Goal: Task Accomplishment & Management: Manage account settings

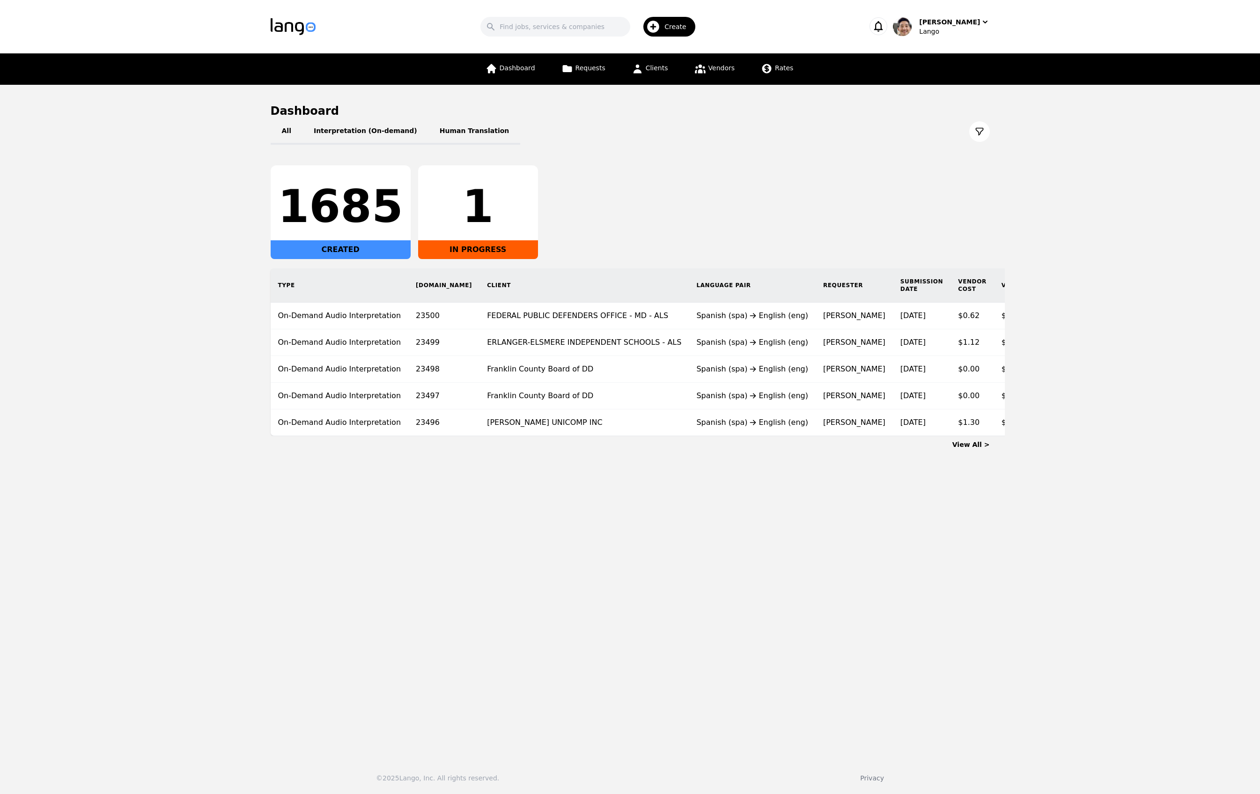
click at [664, 158] on div "All Interpretation (On-demand) Human Translation 1685 CREATED 1 IN PROGRESS Typ…" at bounding box center [630, 276] width 719 height 317
click at [586, 68] on span "Requests" at bounding box center [590, 67] width 30 height 7
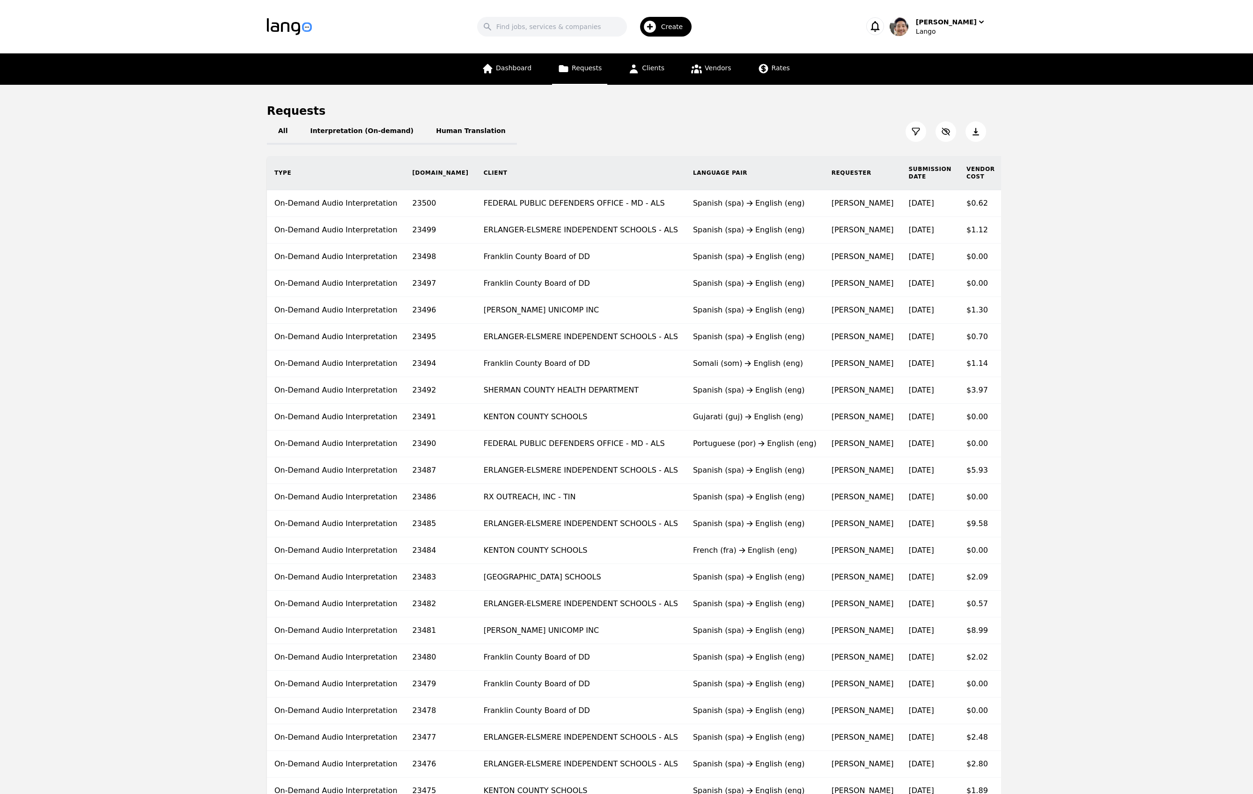
click at [913, 133] on icon at bounding box center [915, 131] width 9 height 9
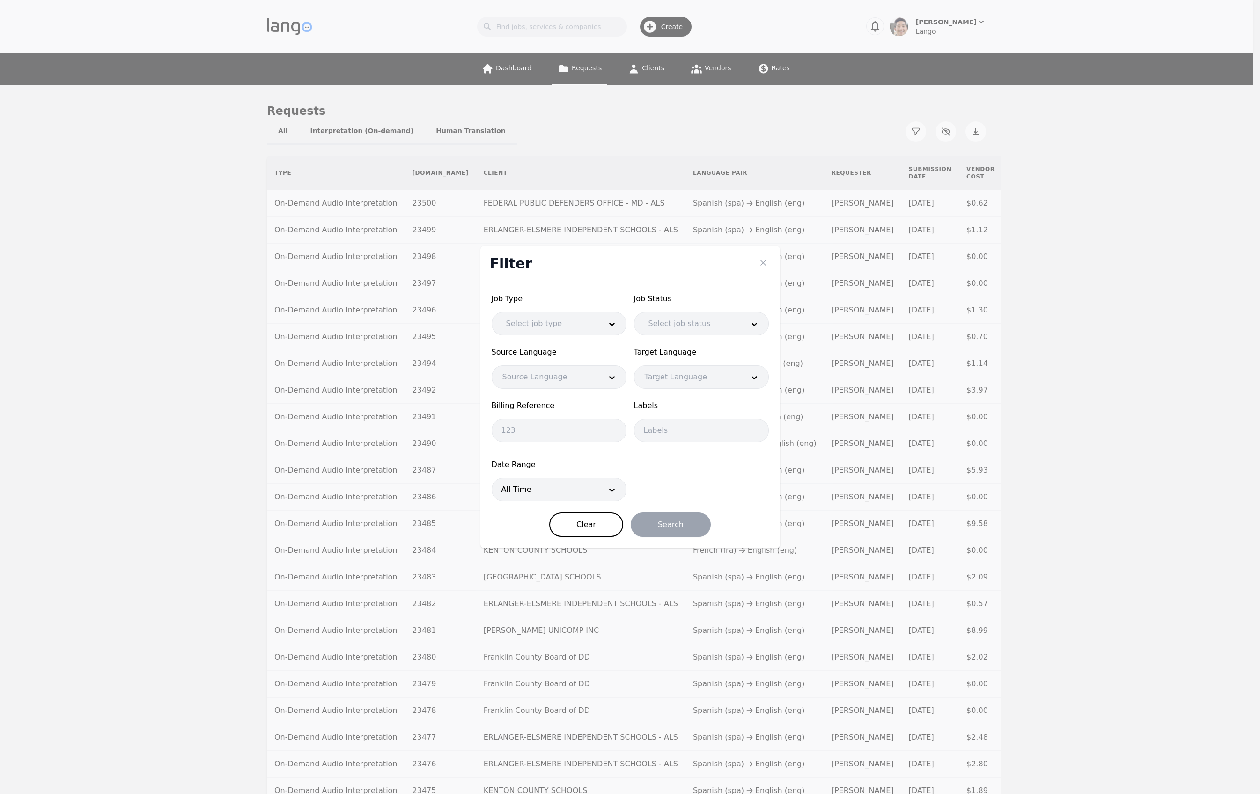
click at [549, 490] on div at bounding box center [545, 489] width 106 height 22
drag, startPoint x: 556, startPoint y: 545, endPoint x: 566, endPoint y: 547, distance: 9.9
click at [556, 546] on div "Last 7 Days" at bounding box center [559, 553] width 134 height 19
click at [684, 527] on button "Search" at bounding box center [671, 524] width 80 height 24
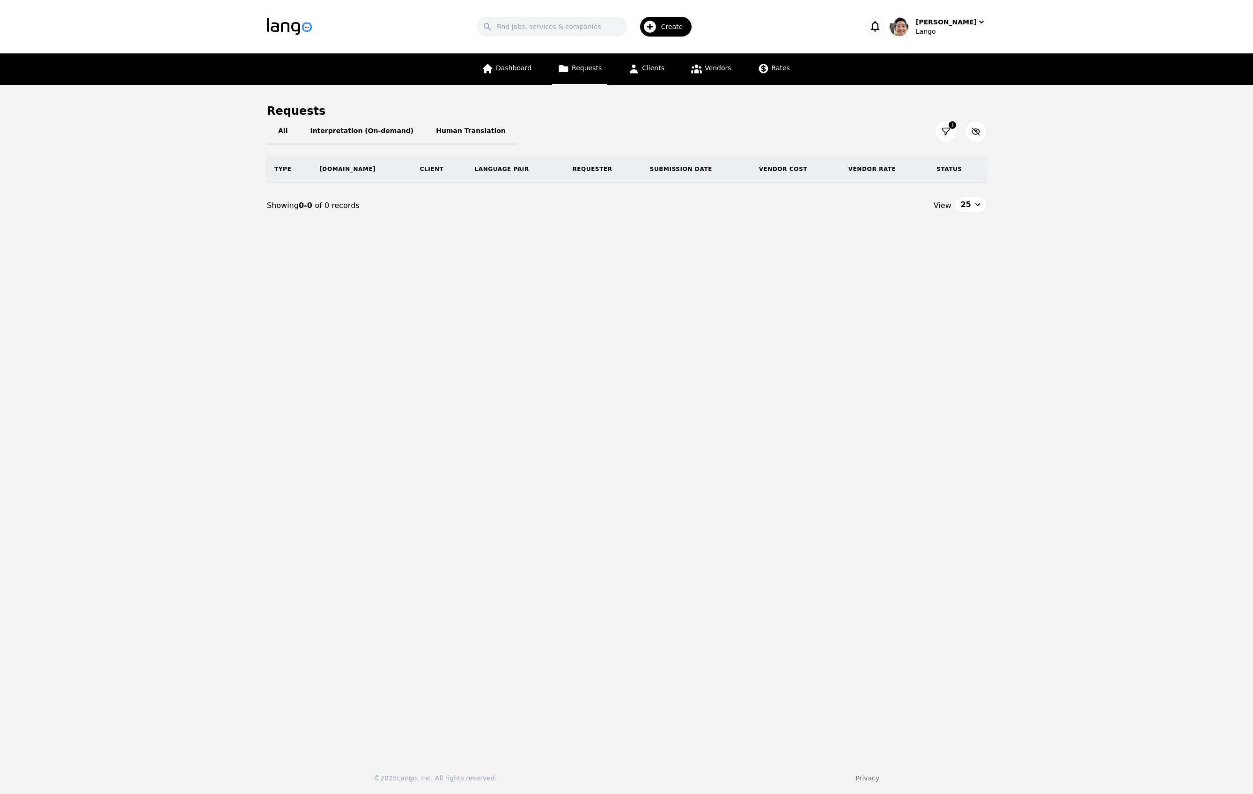
drag, startPoint x: 1093, startPoint y: 255, endPoint x: 1054, endPoint y: 212, distance: 58.0
click at [1093, 254] on main "Requests All Interpretation (On-demand) Human Translation 1 Type [DOMAIN_NAME] …" at bounding box center [626, 418] width 1253 height 666
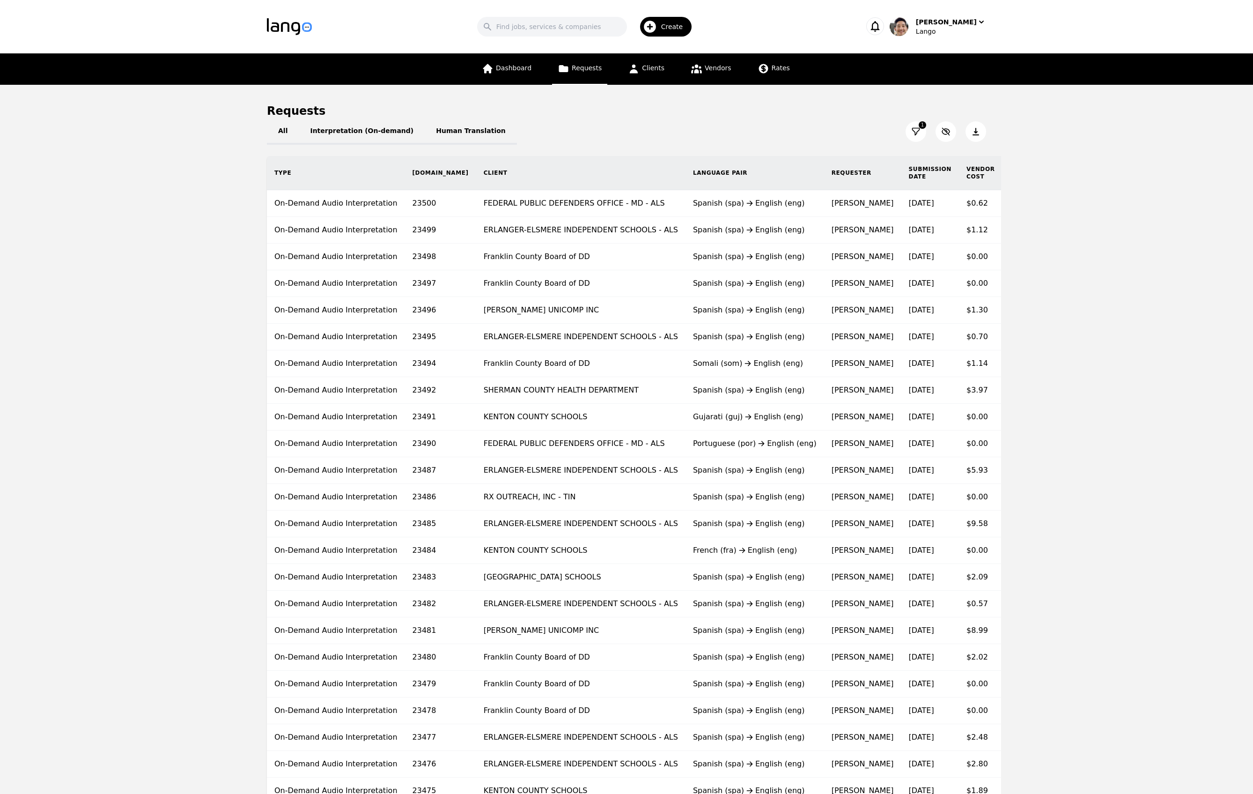
click at [971, 135] on icon at bounding box center [975, 131] width 9 height 9
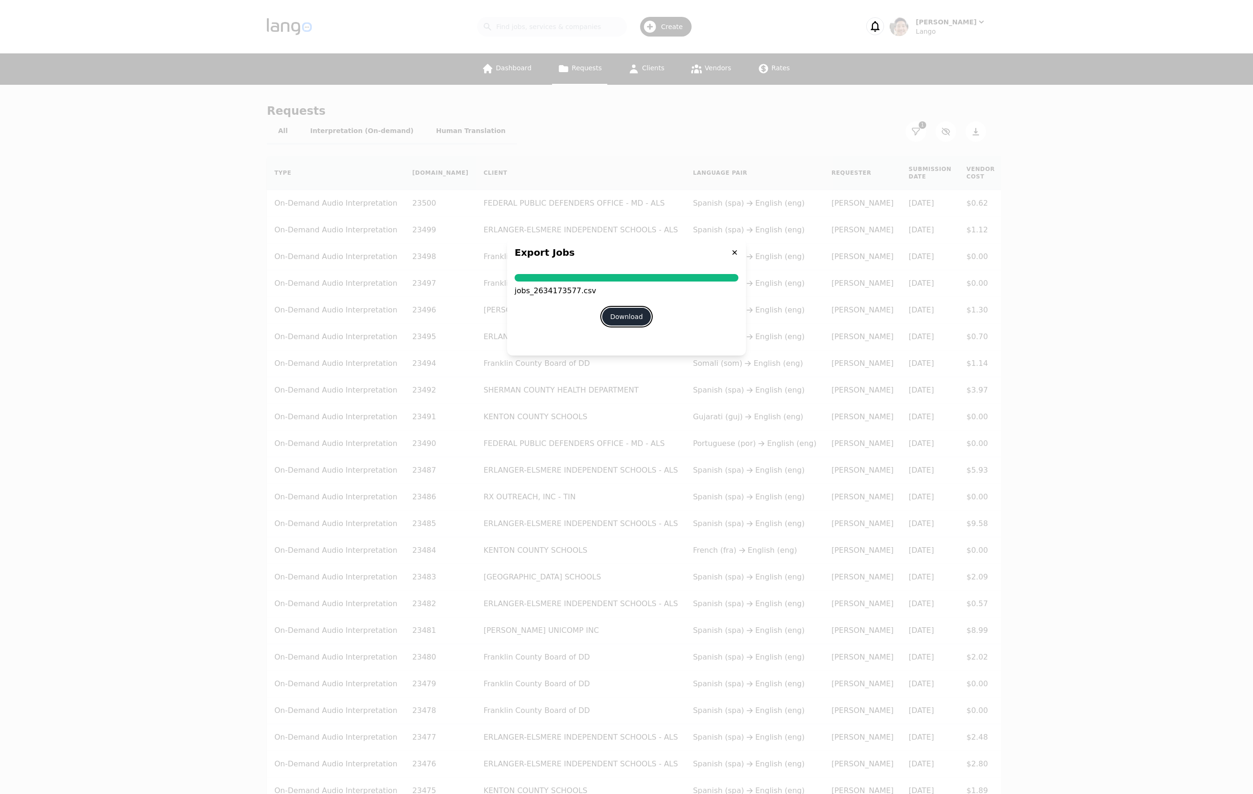
click at [630, 317] on button "Download" at bounding box center [626, 317] width 49 height 18
click at [740, 251] on div "Export Jobs" at bounding box center [626, 252] width 239 height 28
click at [733, 250] on icon at bounding box center [734, 252] width 7 height 7
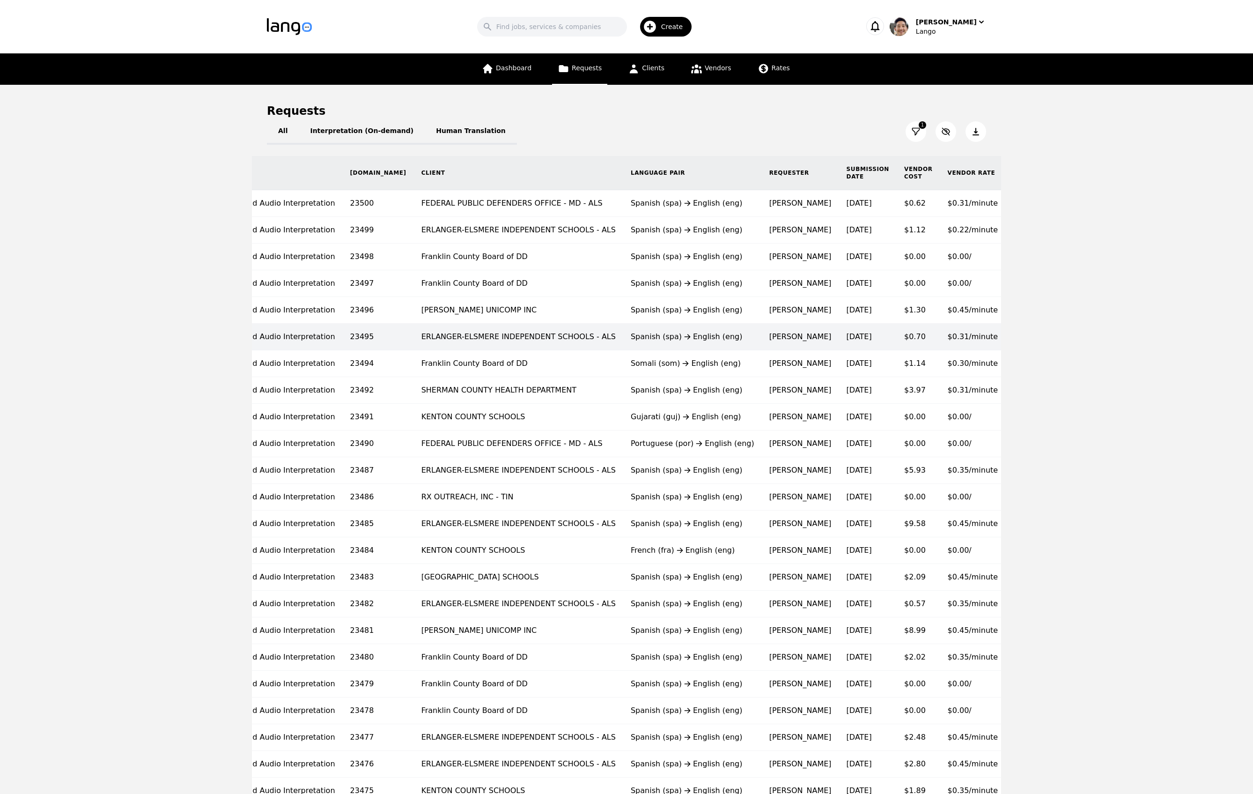
scroll to position [0, 90]
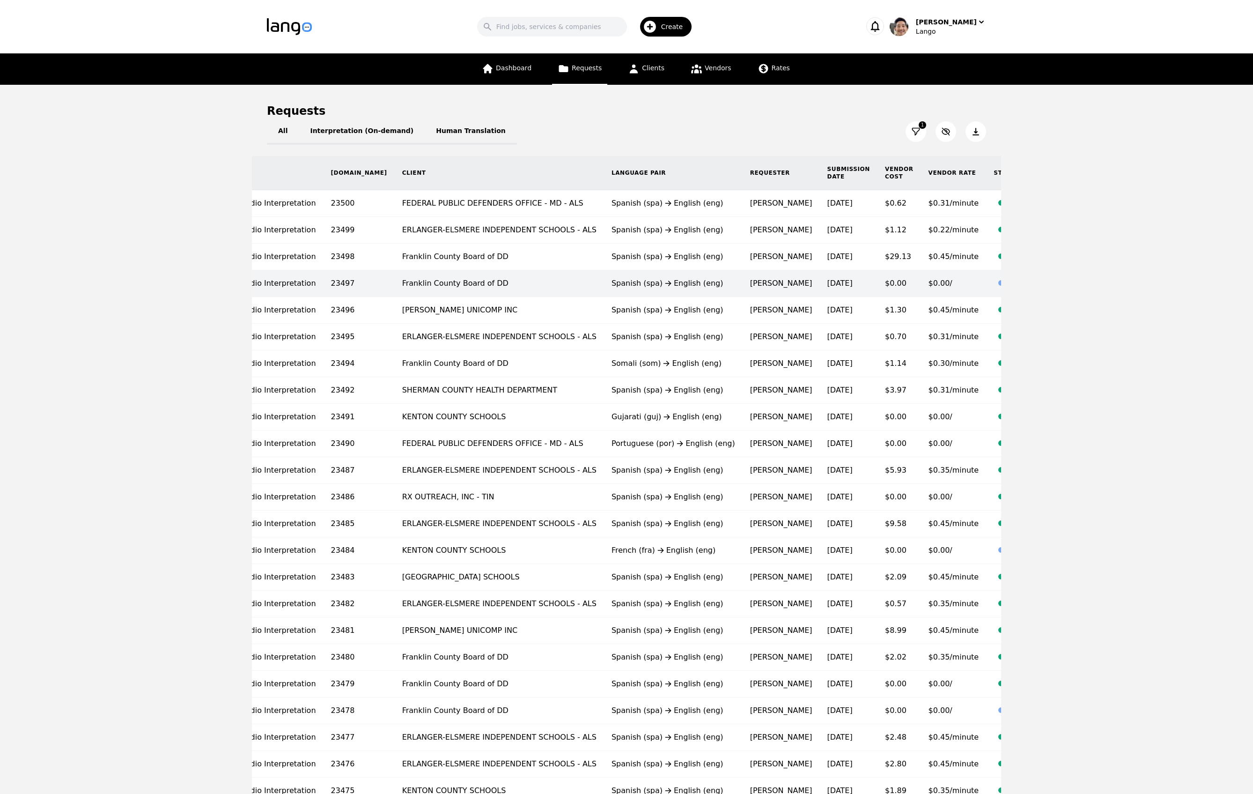
scroll to position [0, 81]
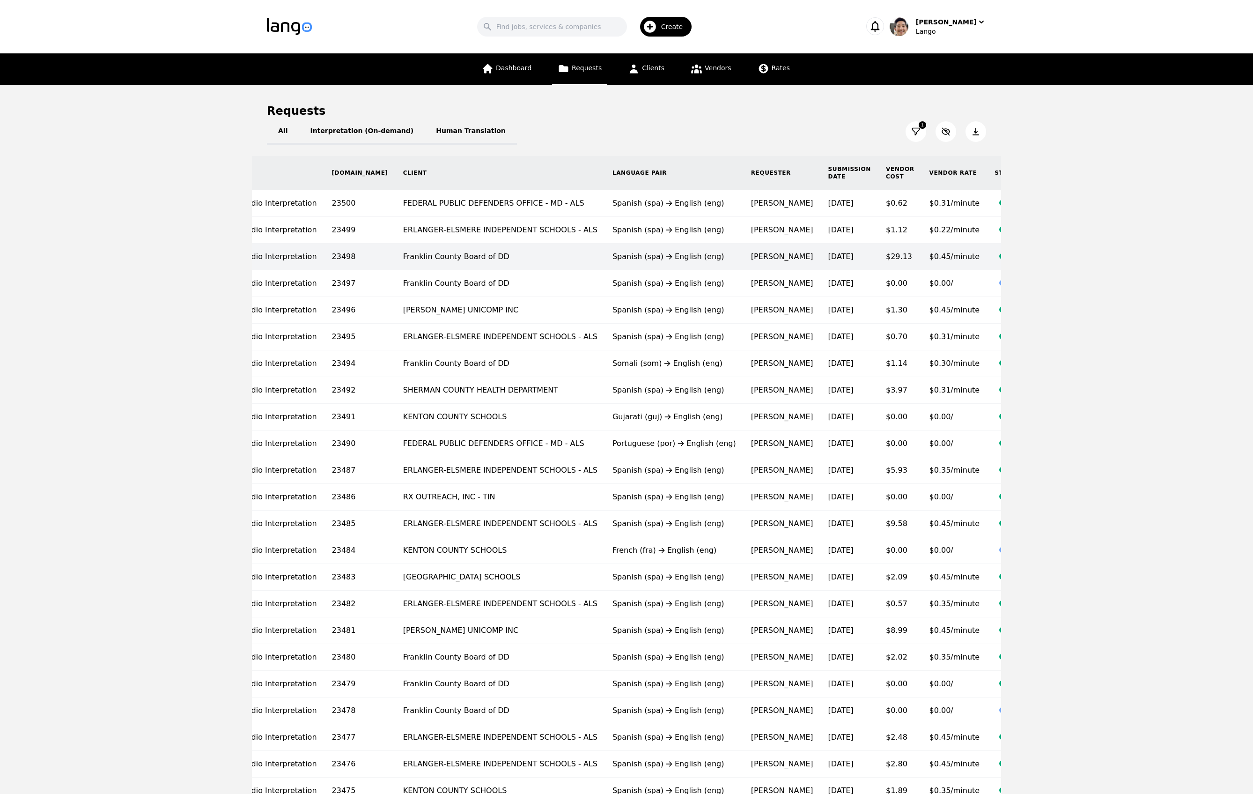
click at [628, 261] on div "Spanish (spa) English (eng)" at bounding box center [674, 256] width 124 height 11
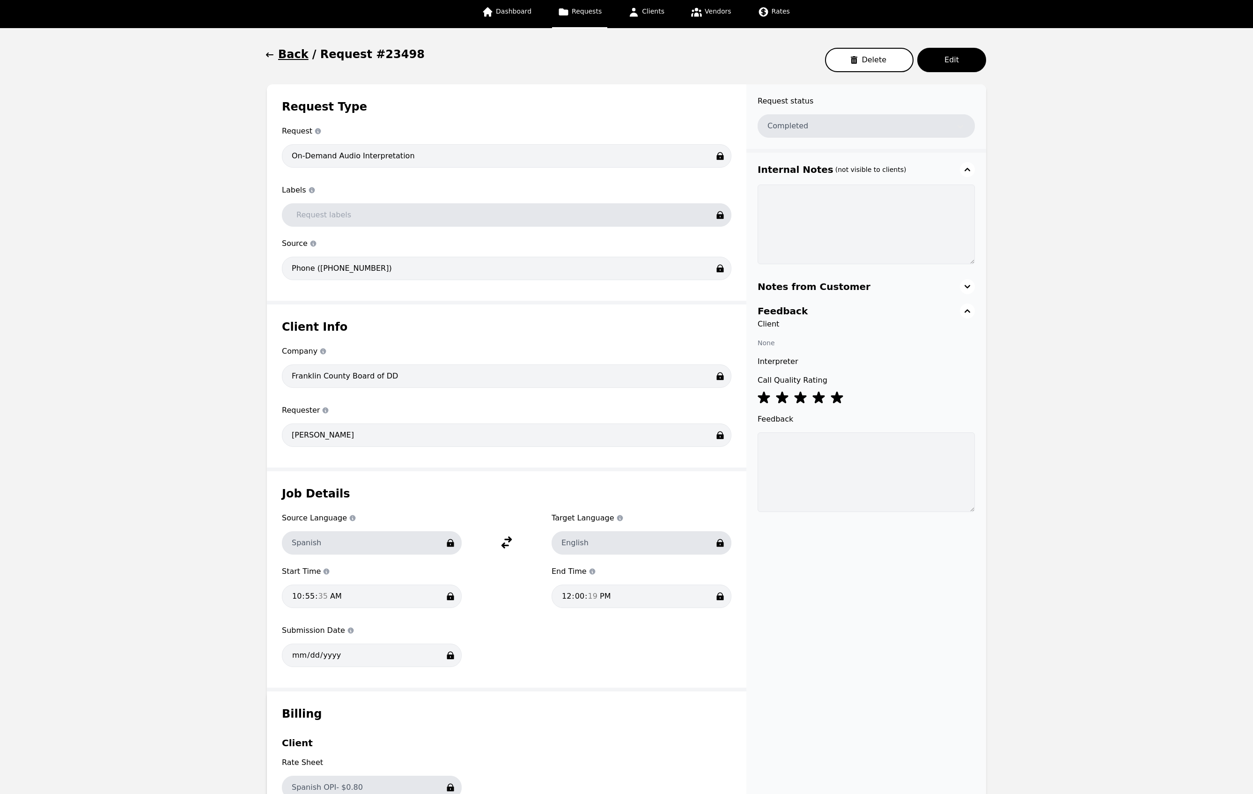
scroll to position [477, 0]
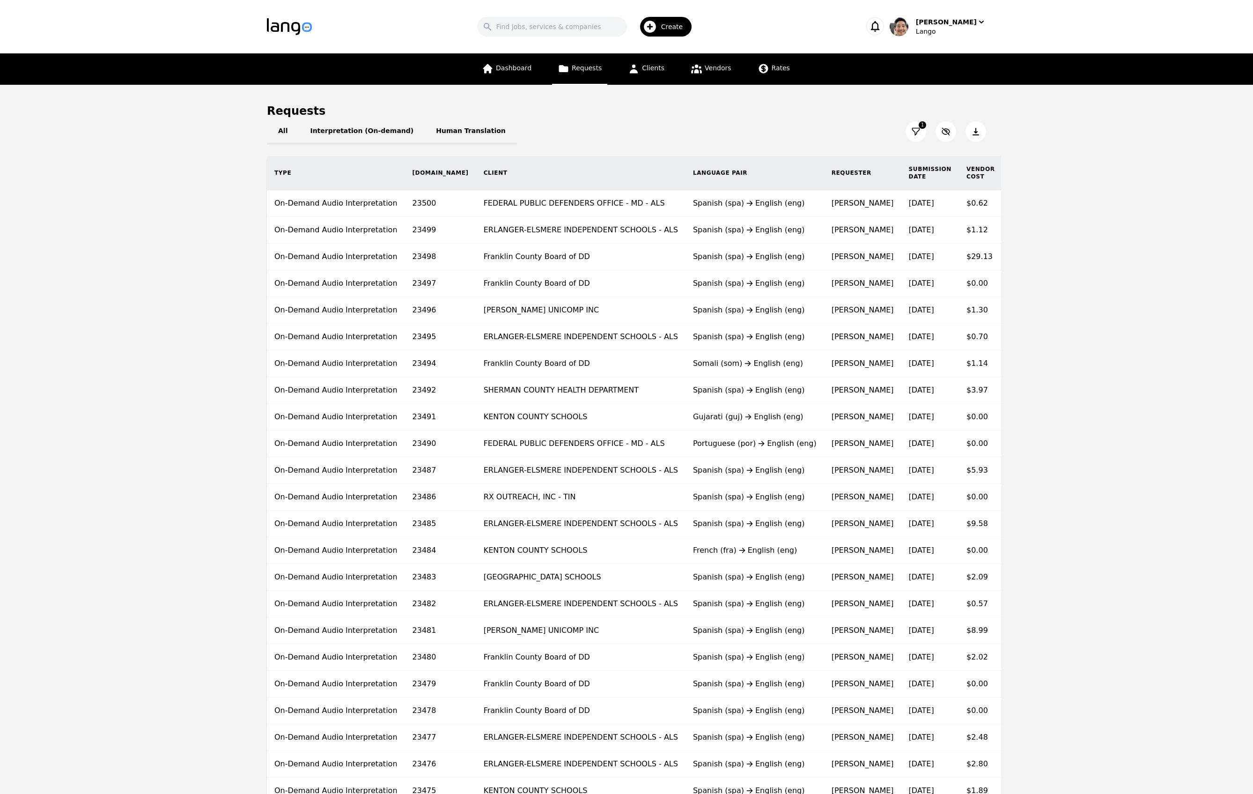
drag, startPoint x: 1146, startPoint y: 151, endPoint x: 1198, endPoint y: 15, distance: 145.1
click at [1148, 147] on main "Requests All Interpretation (On-demand) Human Translation 1 Type Req.ID Client …" at bounding box center [626, 503] width 1253 height 837
